Goal: Information Seeking & Learning: Learn about a topic

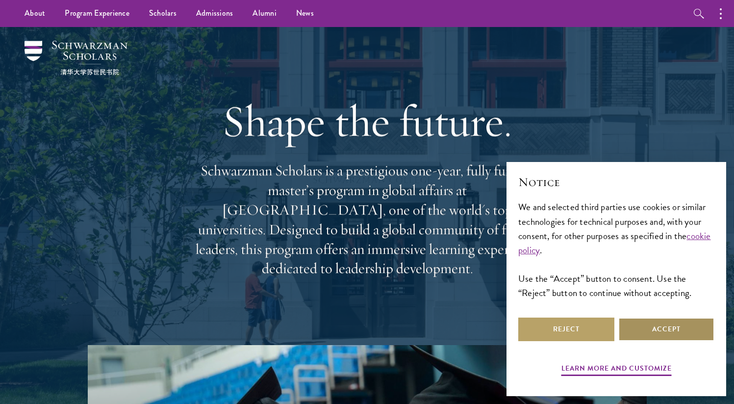
click at [662, 327] on button "Accept" at bounding box center [666, 329] width 96 height 24
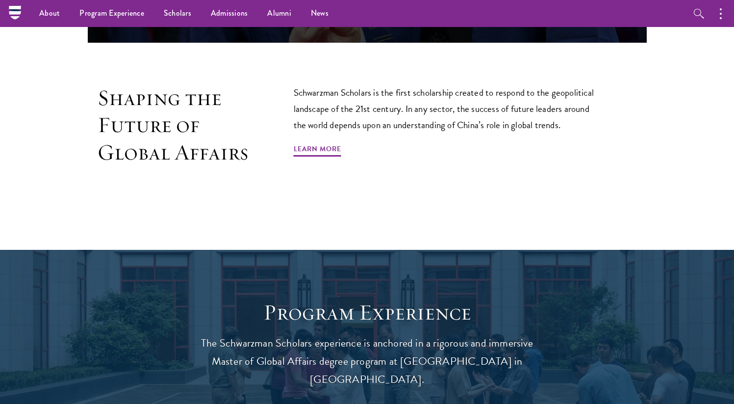
scroll to position [590, 0]
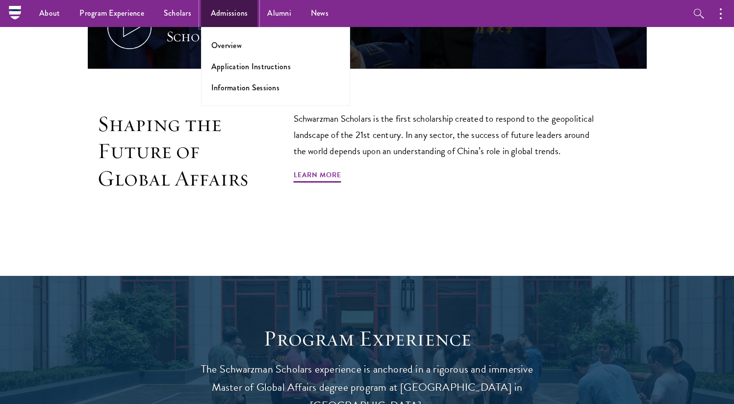
click at [233, 18] on link "Admissions" at bounding box center [229, 13] width 57 height 27
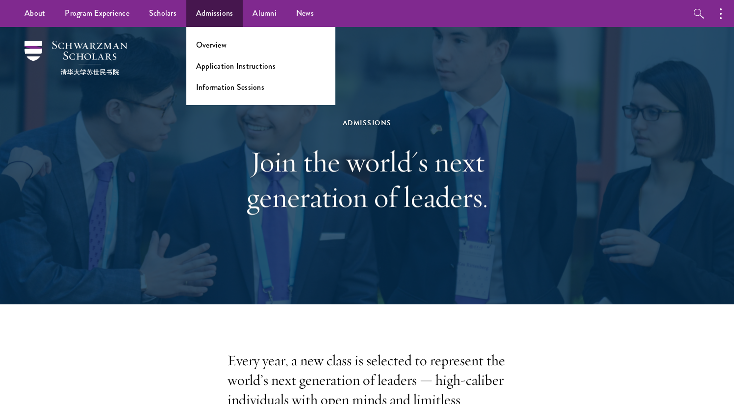
click at [209, 53] on ul "Overview Application Instructions Information Sessions" at bounding box center [260, 66] width 149 height 78
click at [211, 65] on link "Application Instructions" at bounding box center [235, 65] width 79 height 11
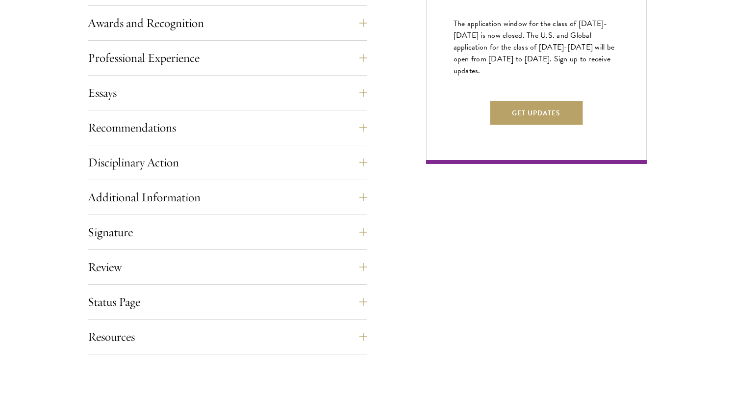
scroll to position [632, 0]
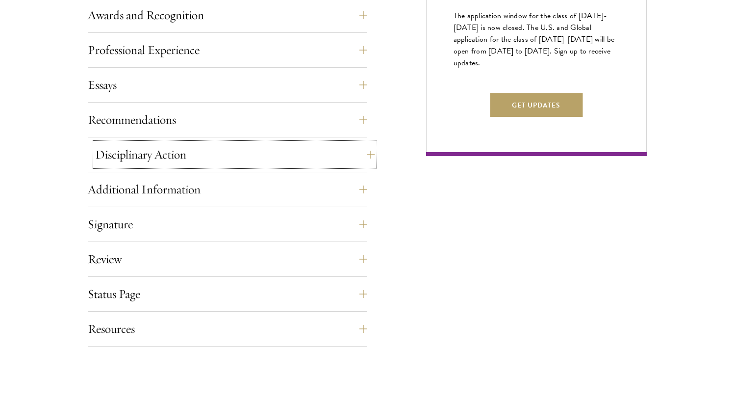
click at [220, 158] on button "Disciplinary Action" at bounding box center [235, 155] width 280 height 24
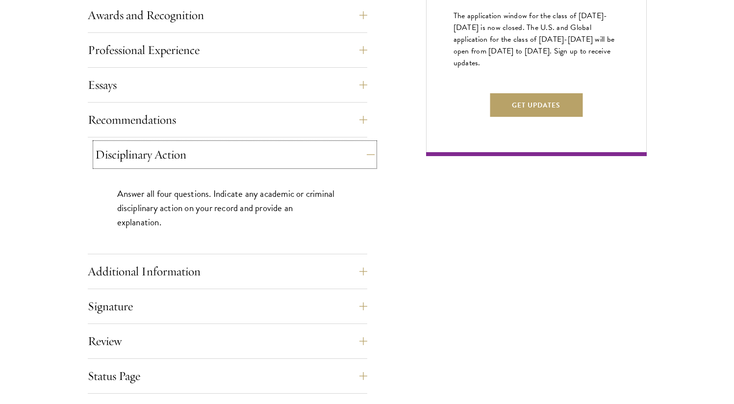
click at [220, 158] on button "Disciplinary Action" at bounding box center [235, 155] width 280 height 24
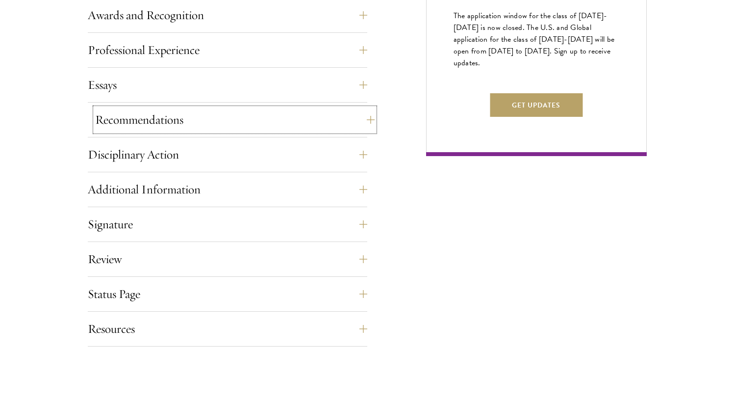
click at [232, 120] on button "Recommendations" at bounding box center [235, 120] width 280 height 24
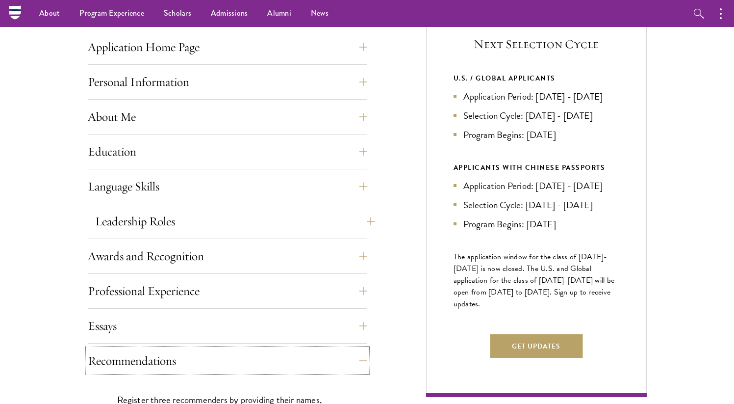
scroll to position [326, 0]
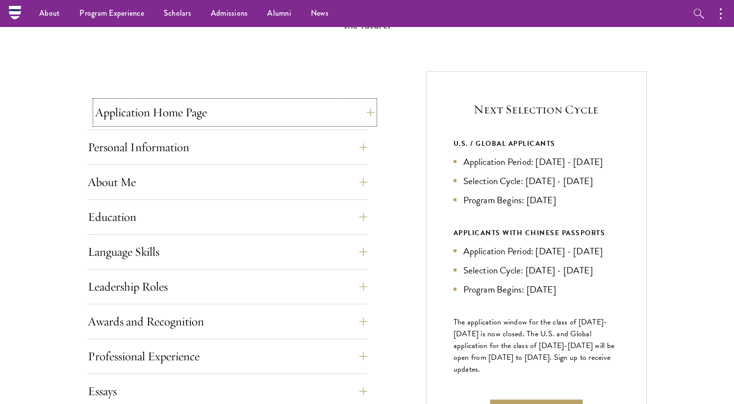
click at [284, 112] on button "Application Home Page" at bounding box center [235, 113] width 280 height 24
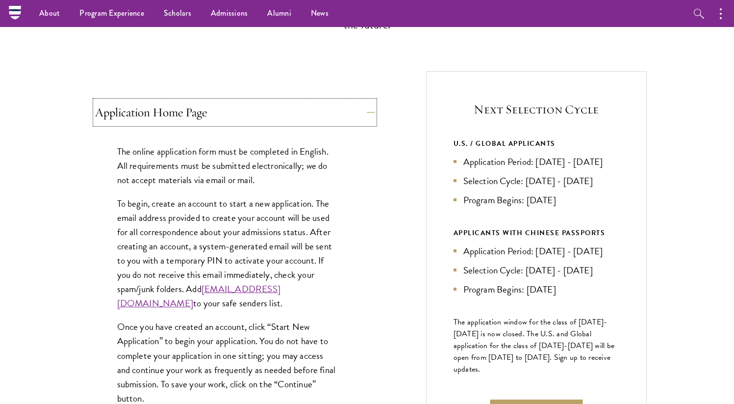
click at [284, 112] on button "Application Home Page" at bounding box center [235, 113] width 280 height 24
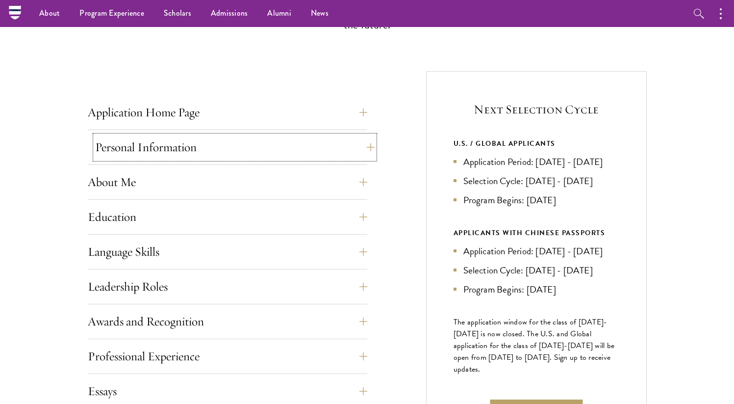
click at [280, 135] on button "Personal Information" at bounding box center [235, 147] width 280 height 24
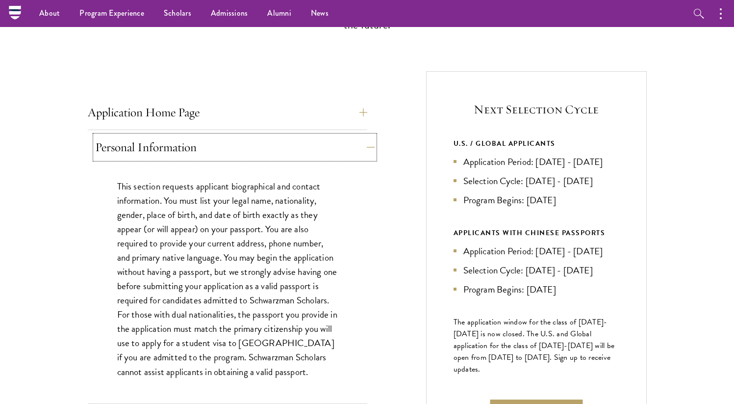
click at [280, 135] on button "Personal Information" at bounding box center [235, 147] width 280 height 24
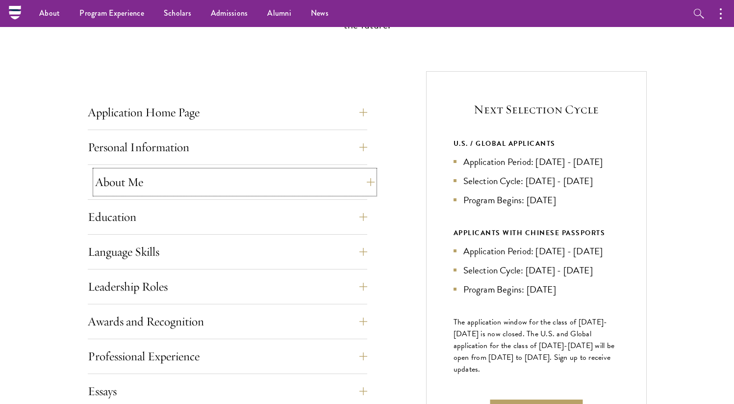
click at [262, 171] on button "About Me" at bounding box center [235, 182] width 280 height 24
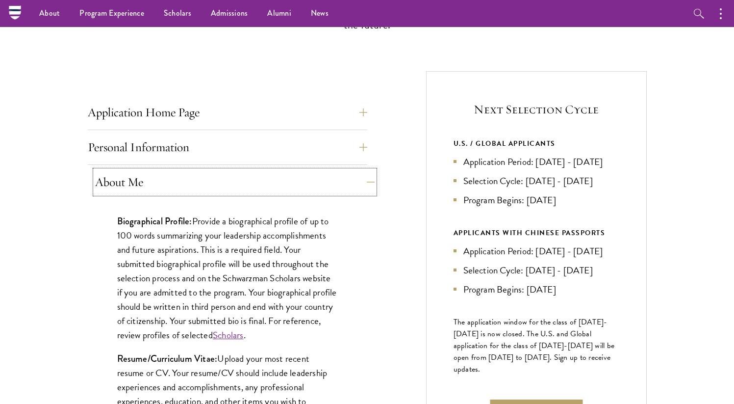
click at [258, 177] on button "About Me" at bounding box center [235, 182] width 280 height 24
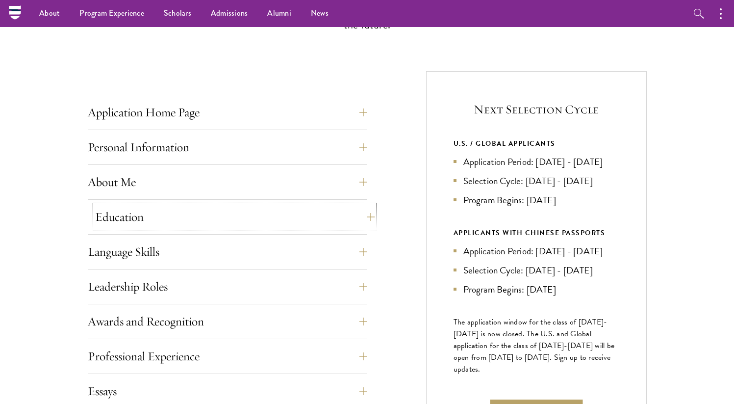
click at [236, 216] on button "Education" at bounding box center [235, 217] width 280 height 24
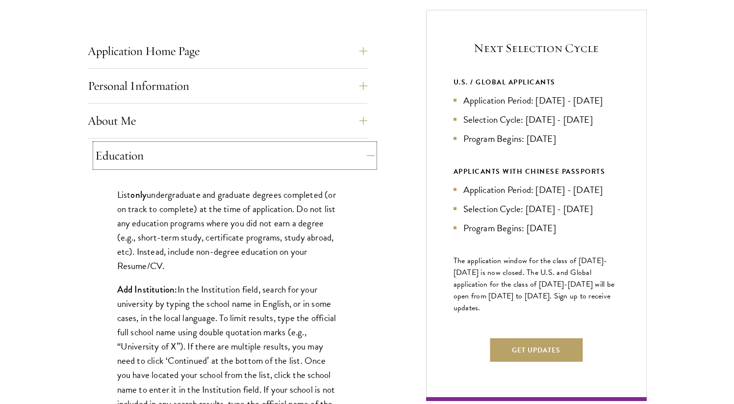
scroll to position [389, 0]
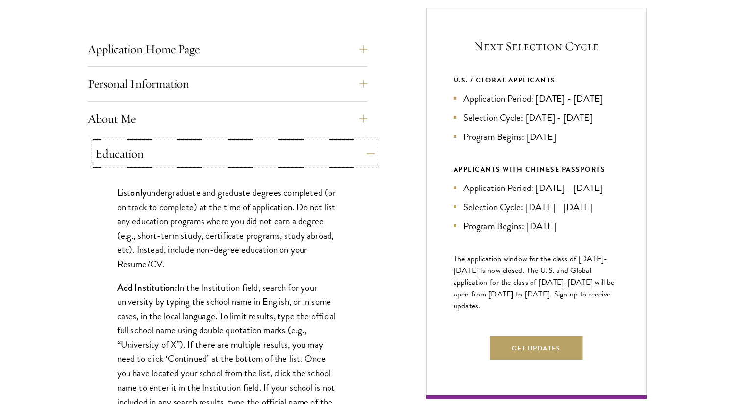
click at [246, 153] on button "Education" at bounding box center [235, 154] width 280 height 24
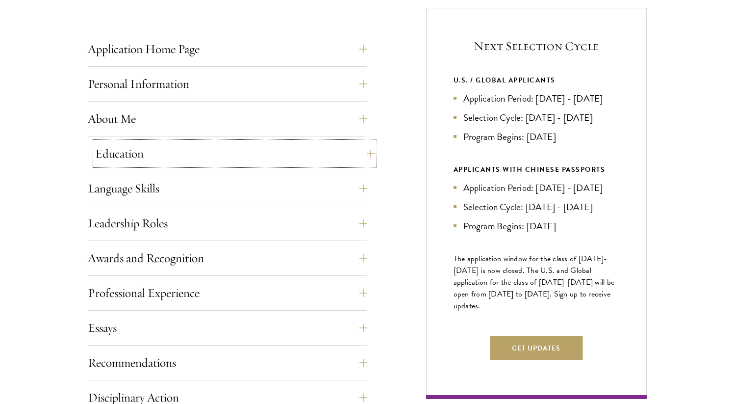
click at [248, 155] on button "Education" at bounding box center [235, 154] width 280 height 24
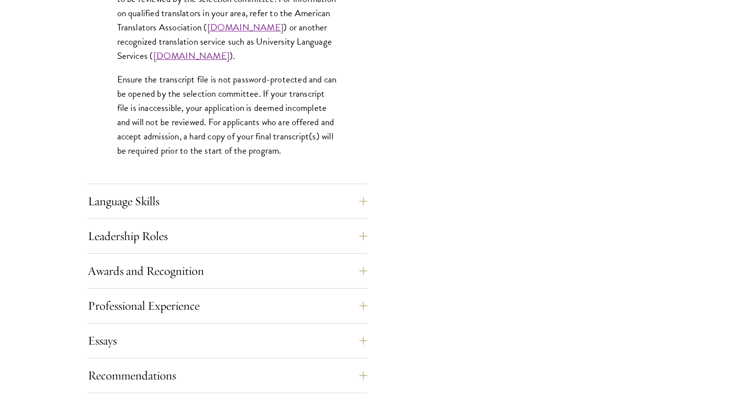
scroll to position [1533, 0]
click at [199, 214] on div "Language Skills List up to three additional languages and indicate your level o…" at bounding box center [228, 202] width 280 height 29
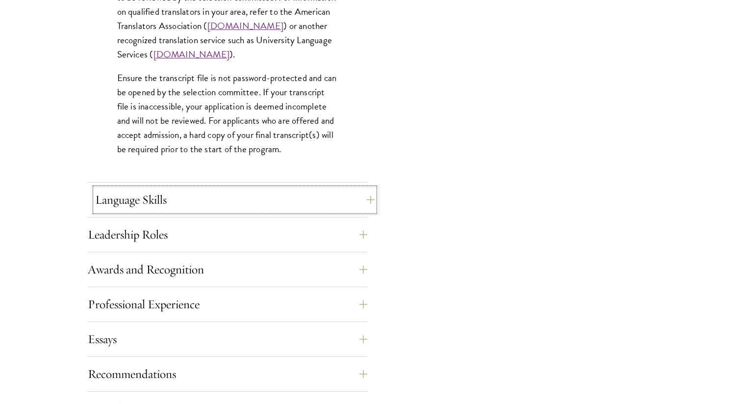
click at [202, 200] on button "Language Skills" at bounding box center [235, 200] width 280 height 24
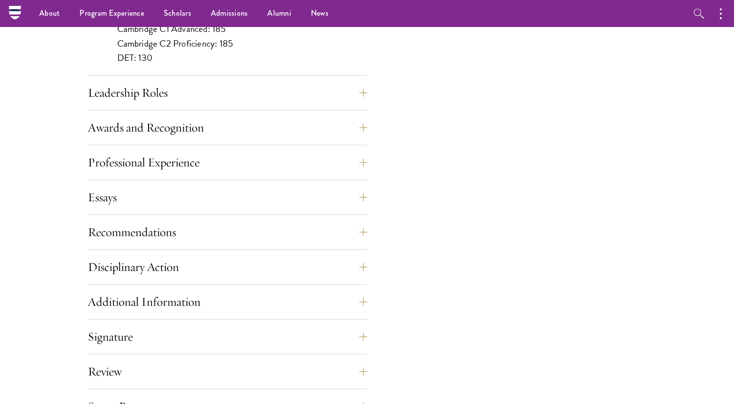
scroll to position [993, 0]
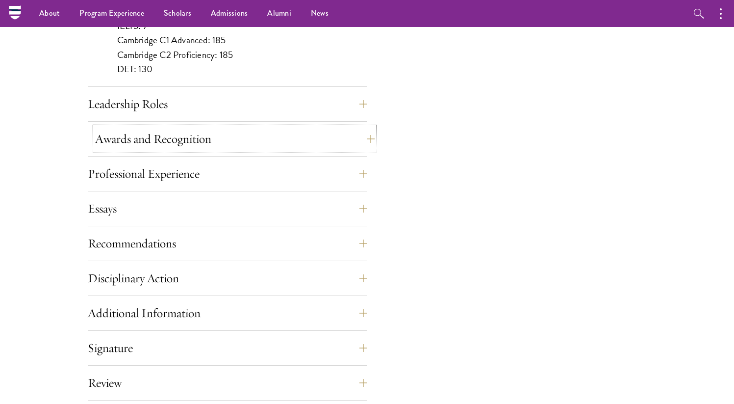
click at [210, 139] on button "Awards and Recognition" at bounding box center [235, 139] width 280 height 24
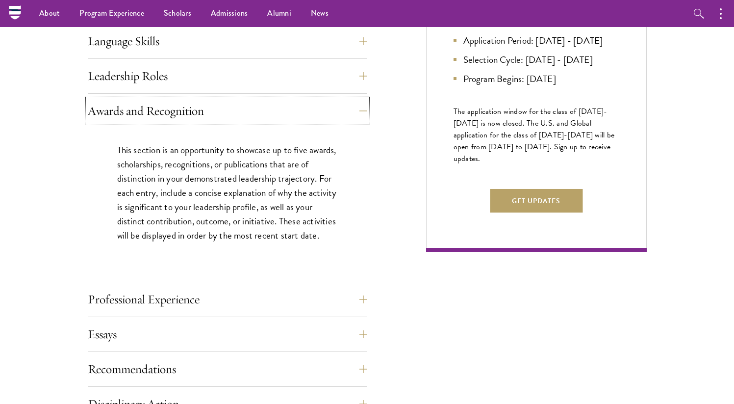
scroll to position [432, 0]
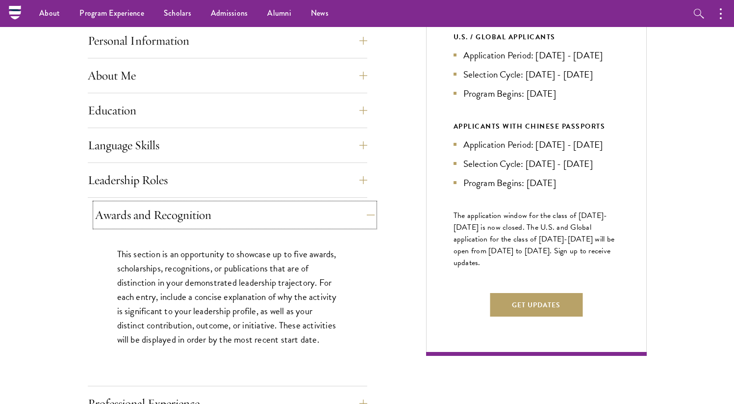
click at [189, 214] on button "Awards and Recognition" at bounding box center [235, 215] width 280 height 24
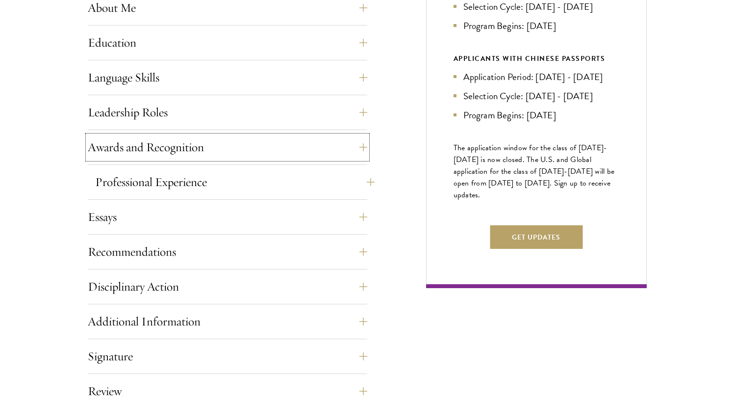
scroll to position [501, 0]
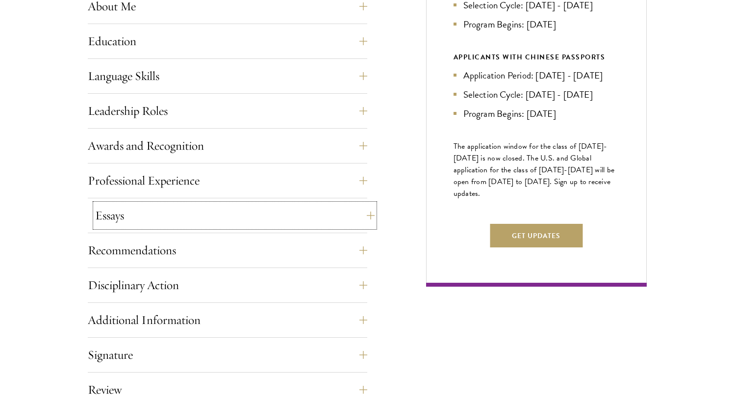
click at [199, 207] on button "Essays" at bounding box center [235, 216] width 280 height 24
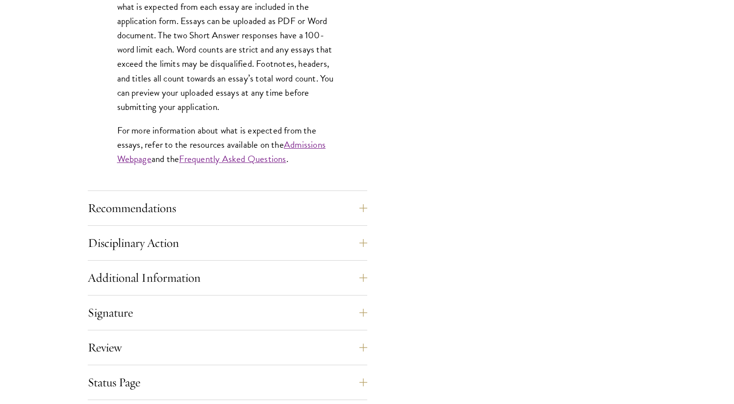
scroll to position [865, 0]
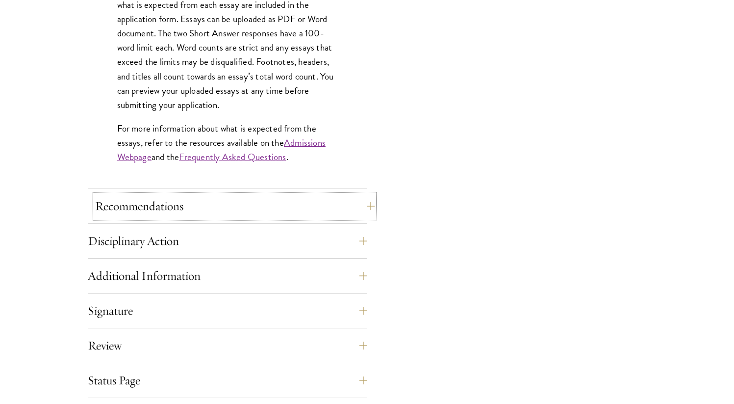
click at [201, 194] on button "Recommendations" at bounding box center [235, 206] width 280 height 24
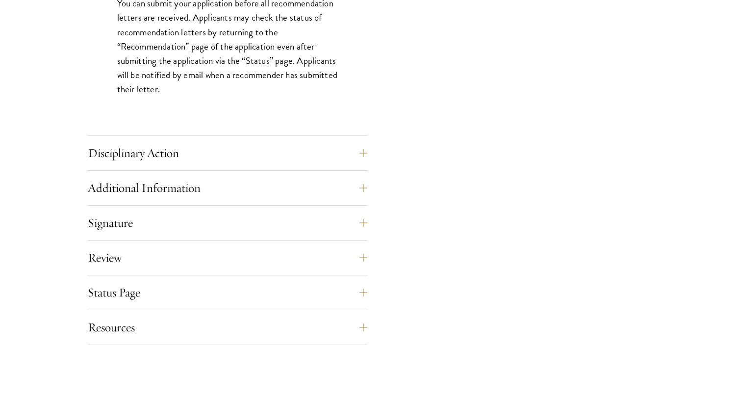
scroll to position [1501, 0]
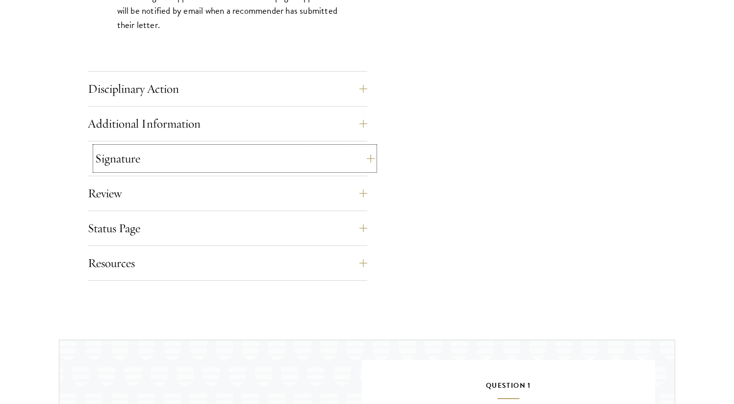
click at [202, 154] on button "Signature" at bounding box center [235, 159] width 280 height 24
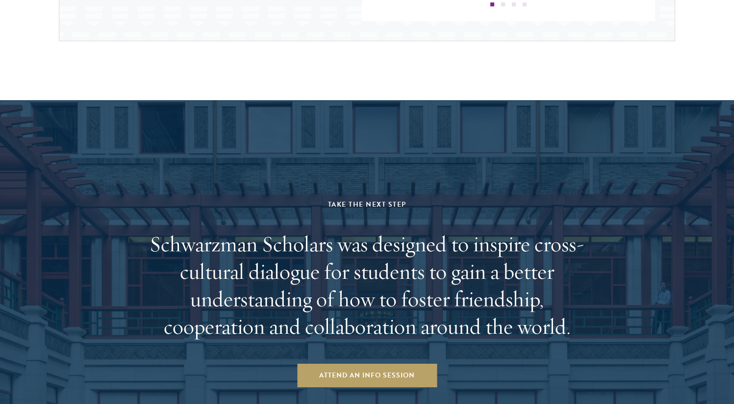
click at [202, 154] on aside "Take the Next Step Schwarzman Scholars was designed to inspire cross-cultural d…" at bounding box center [367, 292] width 734 height 385
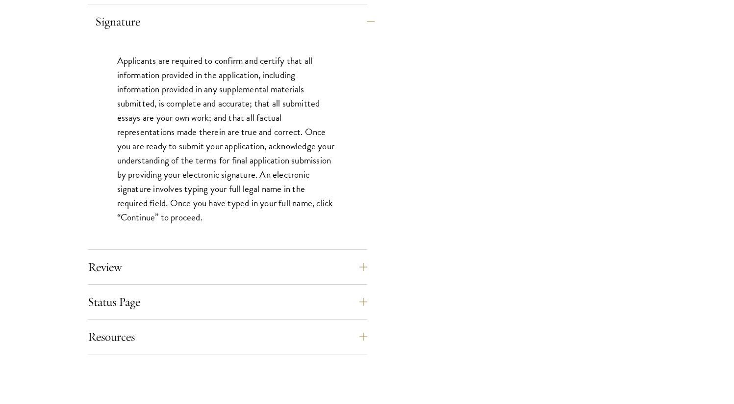
scroll to position [828, 0]
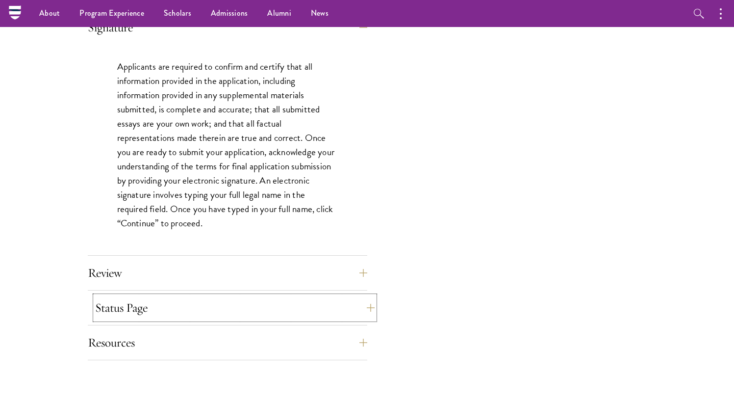
click at [166, 314] on button "Status Page" at bounding box center [235, 308] width 280 height 24
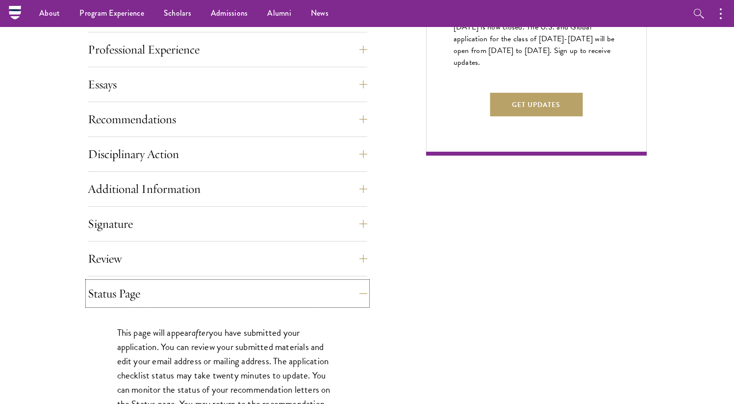
scroll to position [0, 0]
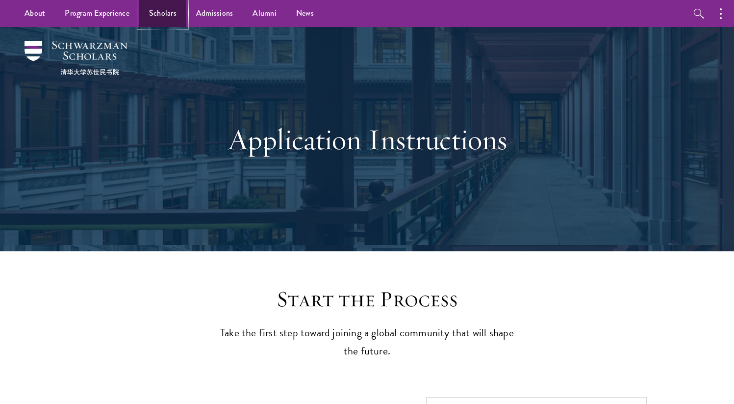
click at [153, 21] on link "Scholars" at bounding box center [162, 13] width 47 height 27
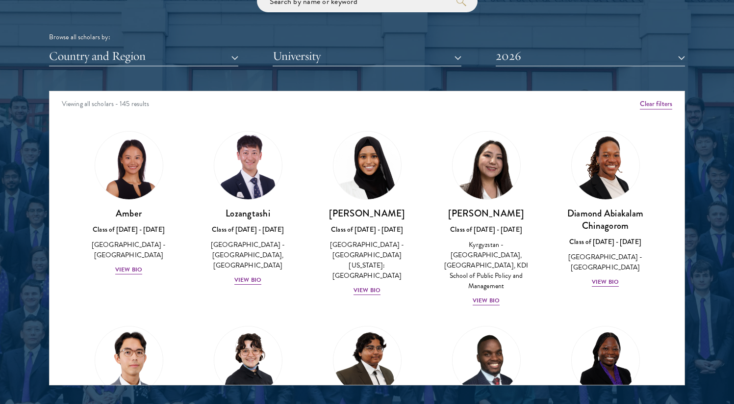
scroll to position [1213, 0]
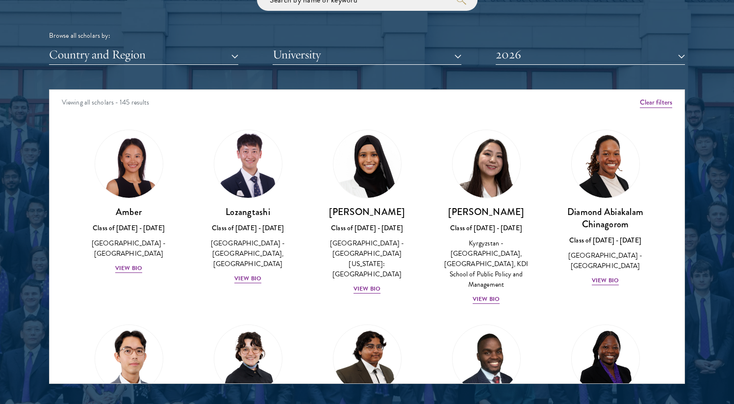
click at [288, 65] on div "Scholar Directory Congratulations and welcome to the Schwarzman Scholars Class …" at bounding box center [367, 134] width 636 height 499
click at [293, 57] on button "University" at bounding box center [367, 55] width 189 height 20
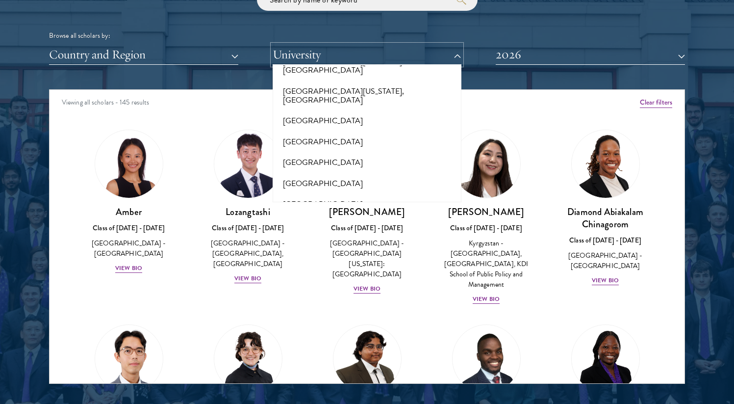
scroll to position [7259, 0]
click at [321, 349] on button "University of California, Los Angeles" at bounding box center [367, 364] width 183 height 30
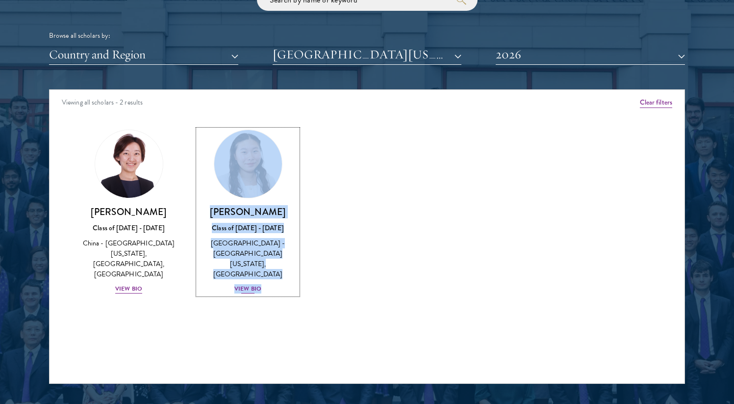
click at [249, 284] on div "View Bio" at bounding box center [247, 288] width 27 height 9
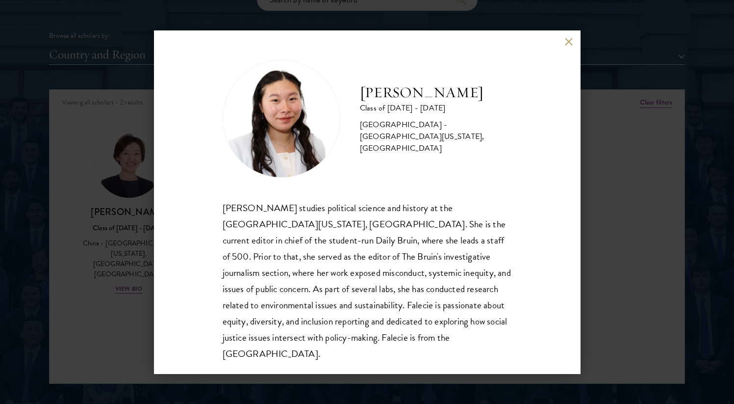
click at [127, 230] on div "Falecie Wang Class of 2025 - 2026 United States of America - University of Cali…" at bounding box center [367, 202] width 734 height 404
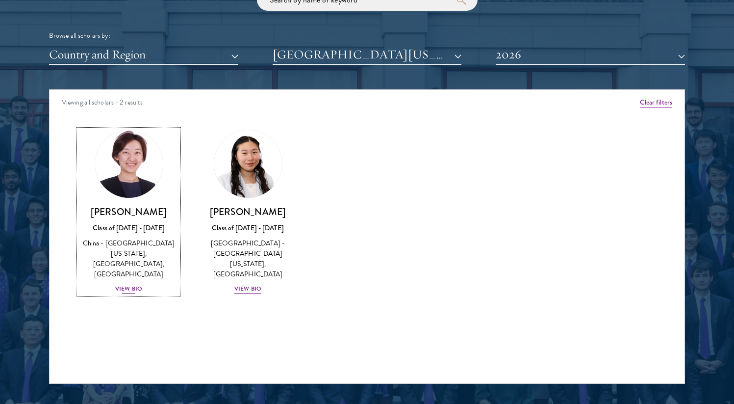
click at [125, 284] on div "View Bio" at bounding box center [128, 288] width 27 height 9
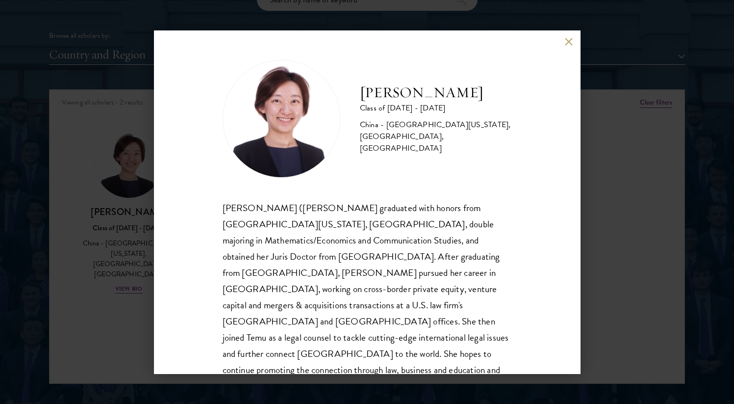
scroll to position [17, 0]
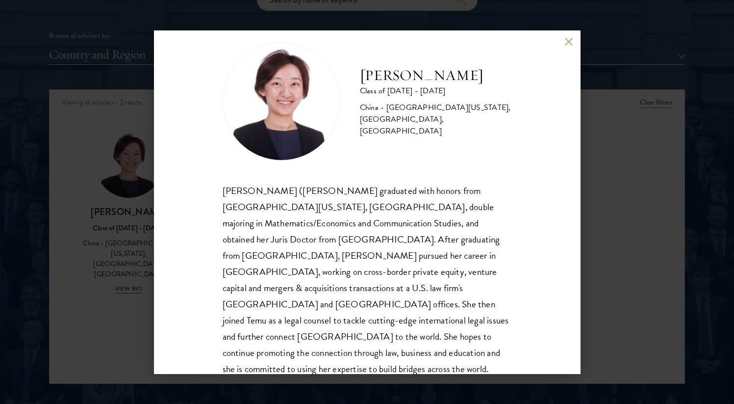
click at [128, 261] on div "Chloe Liu Class of 2025 - 2026 China - University of California, Los Angeles, H…" at bounding box center [367, 202] width 734 height 404
